Goal: Task Accomplishment & Management: Manage account settings

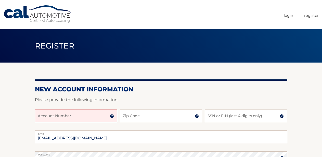
click at [73, 117] on input "Account Number" at bounding box center [76, 115] width 82 height 13
click at [285, 16] on link "Login" at bounding box center [288, 15] width 9 height 8
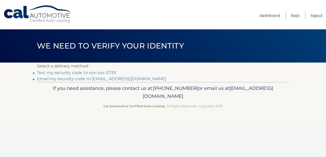
click at [64, 71] on link "Text my security code to xxx-xxx-0733" at bounding box center [76, 72] width 79 height 5
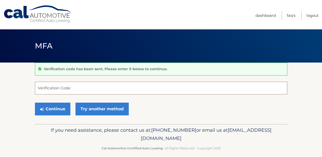
click at [75, 86] on input "Verification Code" at bounding box center [161, 88] width 252 height 13
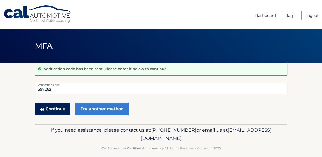
type input "597262"
click at [53, 112] on button "Continue" at bounding box center [52, 108] width 35 height 13
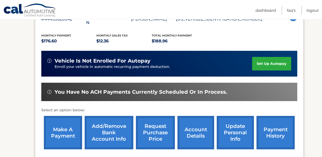
scroll to position [130, 0]
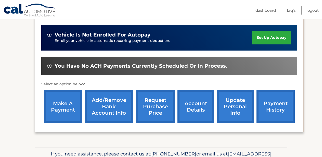
click at [181, 111] on link "account details" at bounding box center [195, 106] width 37 height 33
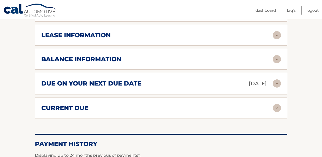
scroll to position [312, 0]
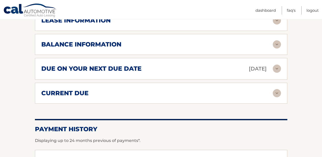
click at [176, 73] on div "due on your next due date Oct 21, 2025" at bounding box center [156, 68] width 231 height 9
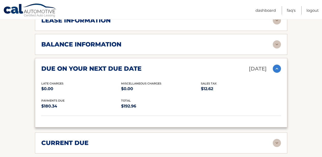
click at [176, 73] on div "due on your next due date Oct 21, 2025" at bounding box center [156, 68] width 231 height 9
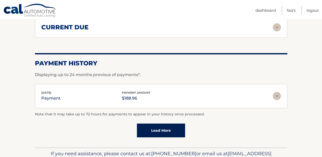
scroll to position [390, 0]
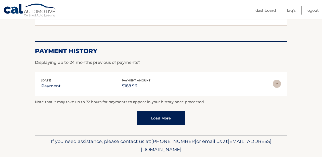
click at [166, 125] on link "Load More" at bounding box center [161, 118] width 48 height 14
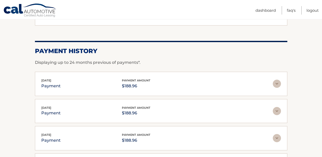
click at [277, 88] on img at bounding box center [277, 83] width 8 height 8
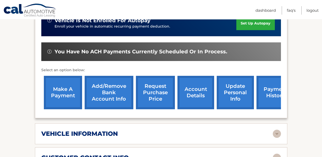
scroll to position [145, 0]
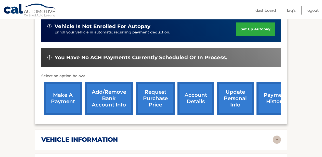
click at [66, 108] on link "make a payment" at bounding box center [63, 98] width 38 height 33
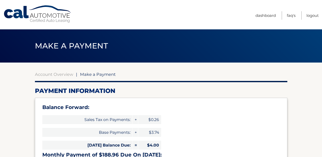
select select "MTMxZDhkMmYtOGJjMS00ZDJjLWFlMTYtYWUzMzdkZjQwMDY4"
click at [267, 17] on link "Dashboard" at bounding box center [265, 15] width 20 height 8
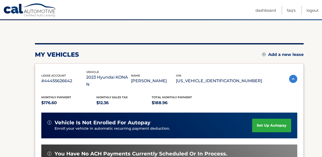
scroll to position [52, 0]
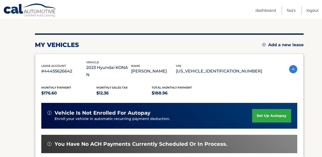
click at [289, 70] on img at bounding box center [293, 69] width 8 height 8
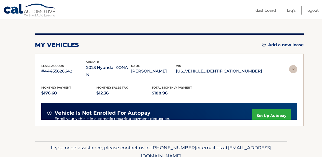
scroll to position [34, 0]
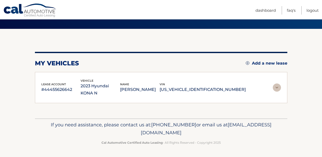
click at [278, 89] on img at bounding box center [277, 87] width 8 height 8
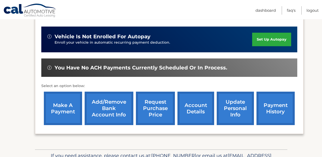
scroll to position [138, 0]
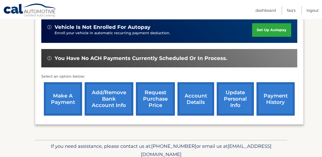
click at [150, 110] on link "request purchase price" at bounding box center [155, 98] width 39 height 33
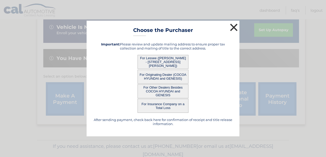
click at [233, 25] on button "×" at bounding box center [234, 27] width 10 height 10
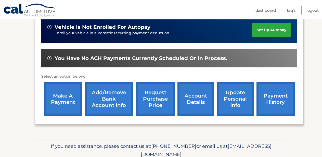
click at [266, 110] on link "payment history" at bounding box center [275, 98] width 38 height 33
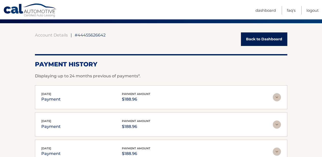
scroll to position [52, 0]
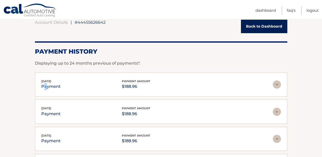
click at [45, 85] on p "payment" at bounding box center [50, 86] width 19 height 7
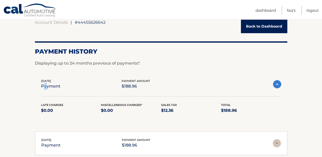
click at [45, 85] on p "payment" at bounding box center [50, 86] width 19 height 7
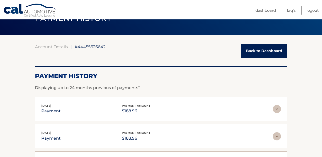
scroll to position [0, 0]
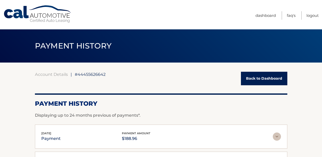
click at [284, 17] on li "FAQ's" at bounding box center [289, 15] width 14 height 8
click at [292, 14] on link "FAQ's" at bounding box center [291, 15] width 9 height 8
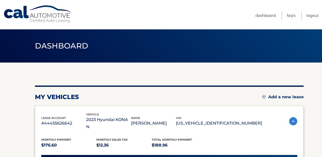
click at [211, 121] on p "KM8KH3AC6PU009148" at bounding box center [219, 122] width 86 height 7
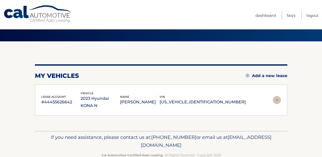
scroll to position [34, 0]
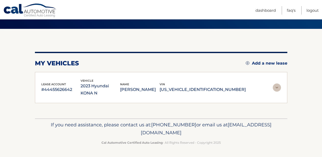
click at [157, 90] on p "WAYNE DEPIETROPAOLO" at bounding box center [139, 89] width 39 height 7
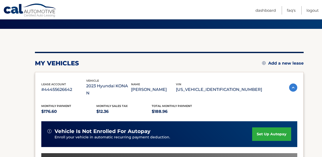
click at [153, 110] on p "$188.96" at bounding box center [179, 111] width 55 height 7
click at [43, 110] on p "$176.60" at bounding box center [68, 111] width 55 height 7
click at [48, 111] on p "$176.60" at bounding box center [68, 111] width 55 height 7
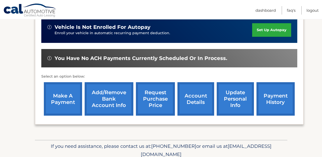
scroll to position [172, 0]
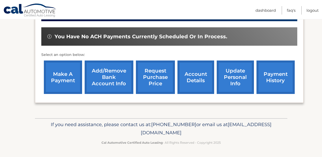
click at [177, 79] on link "account details" at bounding box center [195, 76] width 37 height 33
click at [179, 72] on link "account details" at bounding box center [195, 76] width 37 height 33
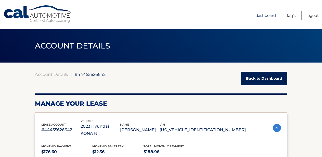
click at [259, 15] on link "Dashboard" at bounding box center [265, 15] width 20 height 8
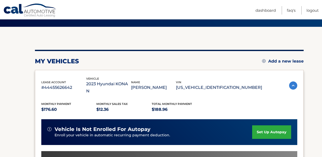
scroll to position [52, 0]
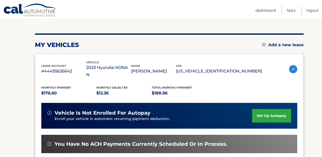
click at [133, 19] on nav "Menu Dashboard FAQ's Logout" at bounding box center [197, 9] width 242 height 19
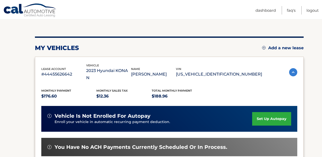
scroll to position [26, 0]
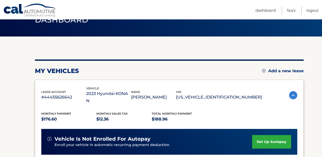
click at [215, 44] on div "my vehicles Add a new lease lease account #44455626642 vehicle 2023 Hyundai KON…" at bounding box center [169, 143] width 269 height 215
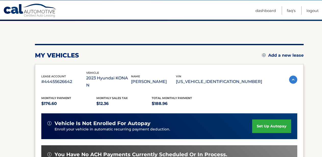
scroll to position [104, 0]
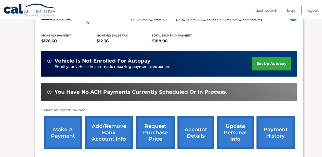
click at [263, 65] on link "set up autopay" at bounding box center [271, 64] width 39 height 14
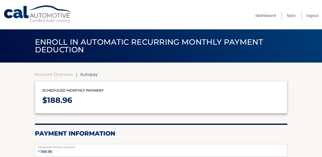
select select "MTMxZDhkMmYtOGJjMS00ZDJjLWFlMTYtYWUzMzdkZjQwMDY4"
click at [53, 74] on link "Account Overview" at bounding box center [54, 74] width 38 height 5
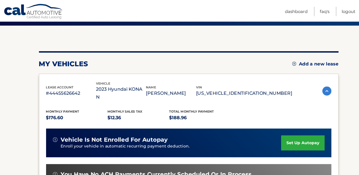
scroll to position [52, 0]
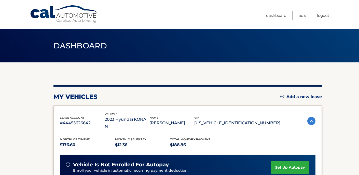
scroll to position [52, 0]
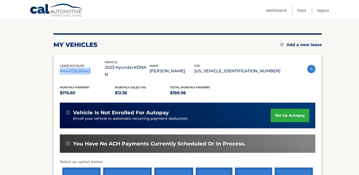
drag, startPoint x: 90, startPoint y: 71, endPoint x: 56, endPoint y: 72, distance: 34.9
click at [56, 72] on div "lease account #44455626642 vehicle 2023 Hyundai KONA N name [PERSON_NAME] vin […" at bounding box center [187, 131] width 269 height 157
copy p "#44455626642"
